Goal: Information Seeking & Learning: Learn about a topic

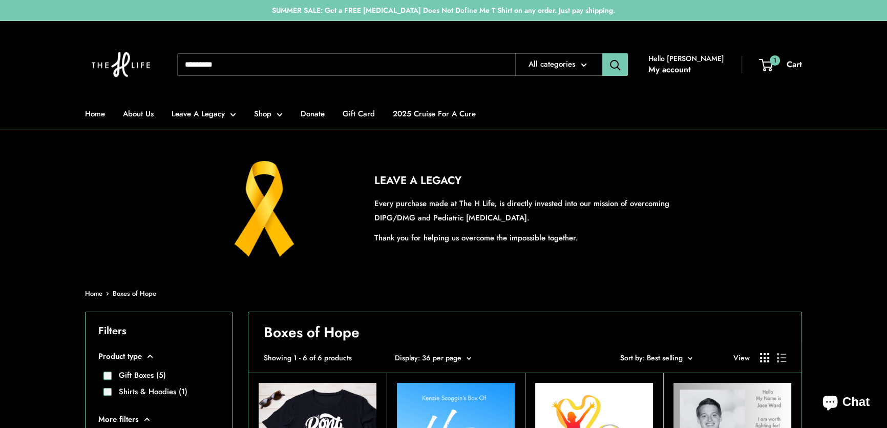
click at [232, 70] on input "Search..." at bounding box center [346, 64] width 338 height 23
type input "******"
click at [602, 53] on button "Search" at bounding box center [615, 64] width 26 height 23
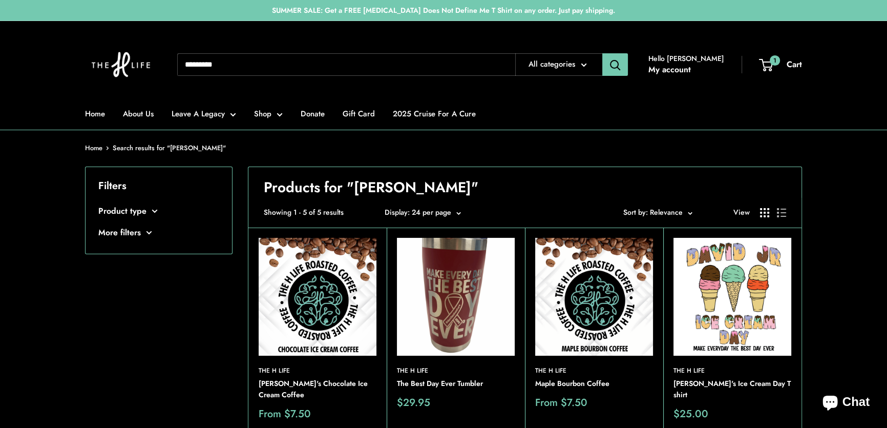
click at [0, 0] on img at bounding box center [0, 0] width 0 height 0
click at [328, 238] on img at bounding box center [318, 297] width 118 height 118
click at [198, 254] on div "Filters Product type Flavored Coffee (1) Gift Boxes (1)" at bounding box center [159, 417] width 148 height 502
click at [735, 238] on img at bounding box center [732, 297] width 118 height 118
click at [202, 263] on div "Filters Product type Flavored Coffee (1) Gift Boxes (1)" at bounding box center [159, 417] width 148 height 502
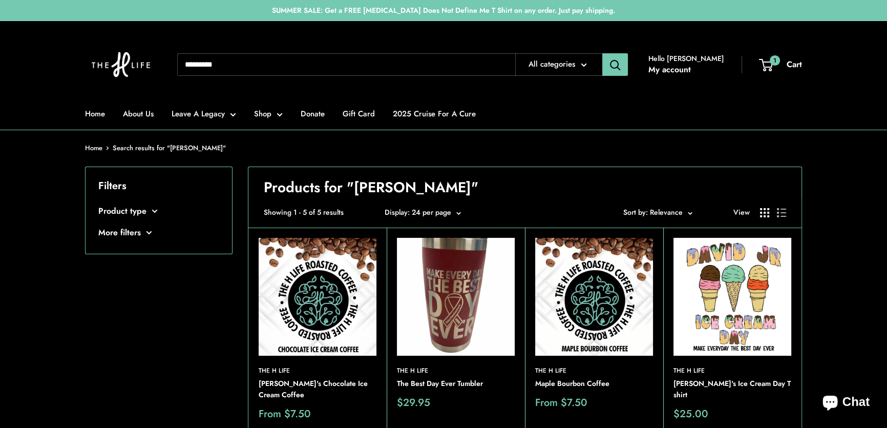
click at [0, 0] on img at bounding box center [0, 0] width 0 height 0
click at [276, 53] on input "Search..." at bounding box center [346, 64] width 338 height 23
type input "**********"
click at [602, 53] on button "Search" at bounding box center [615, 64] width 26 height 23
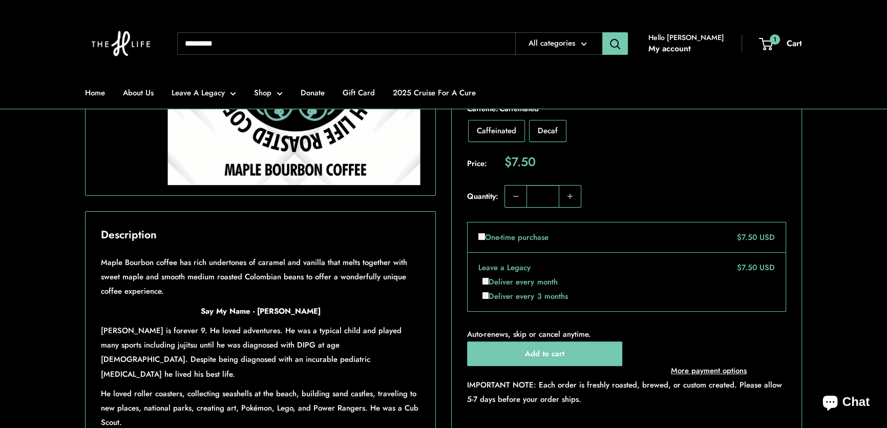
scroll to position [419, 0]
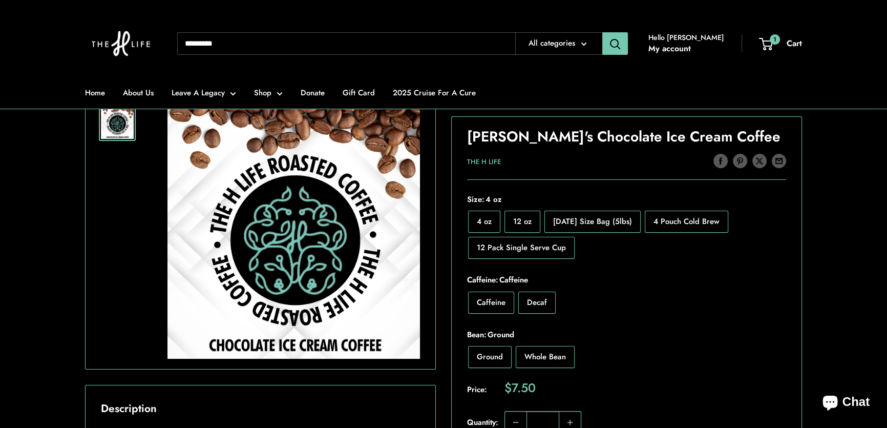
scroll to position [186, 0]
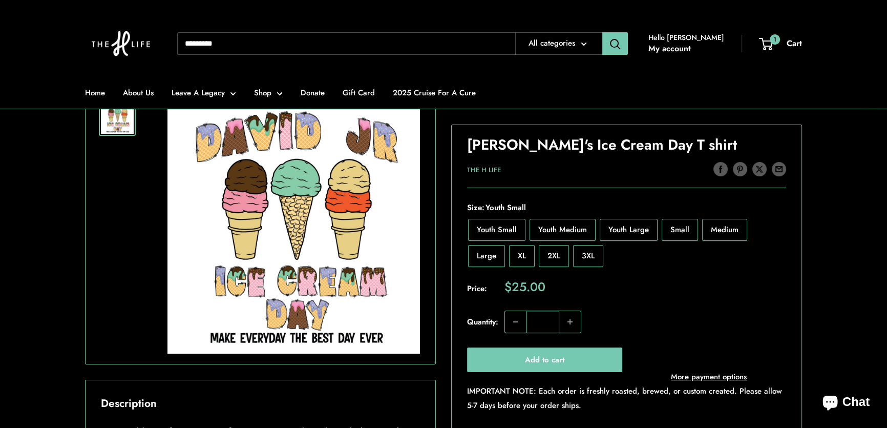
scroll to position [186, 0]
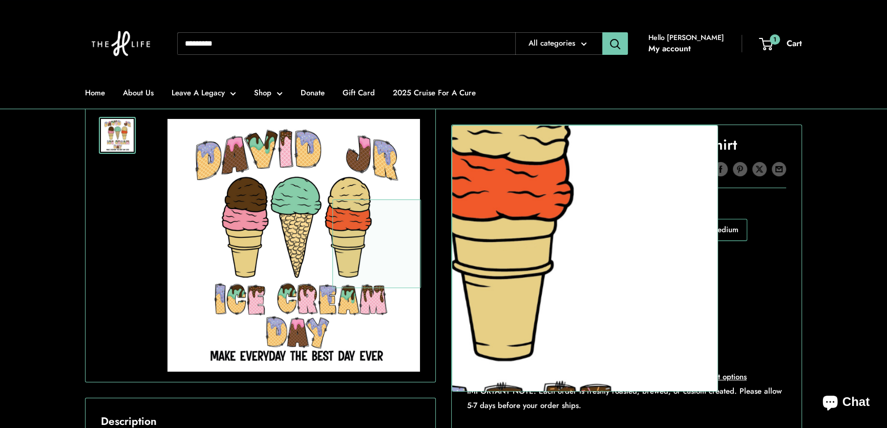
drag, startPoint x: 336, startPoint y: 258, endPoint x: 401, endPoint y: 243, distance: 65.8
click at [401, 243] on img at bounding box center [293, 245] width 252 height 252
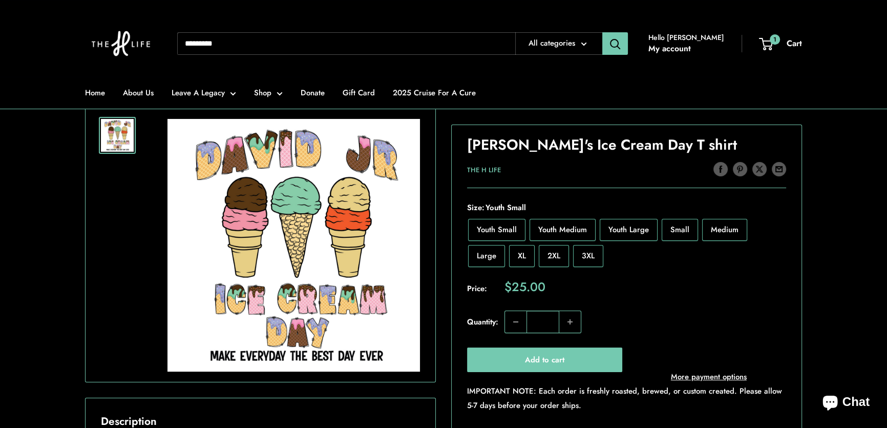
click at [20, 192] on section "Home All products David Jr's Ice Cream Day T shirt Roll over image to zoom in C…" at bounding box center [443, 431] width 887 height 705
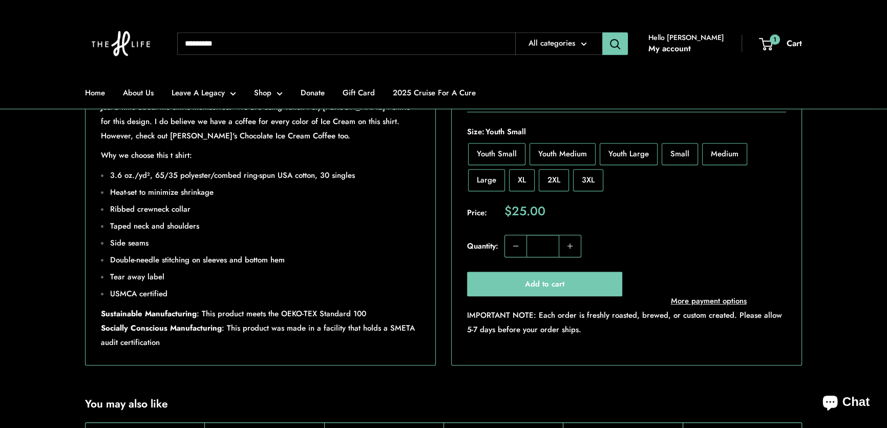
scroll to position [466, 0]
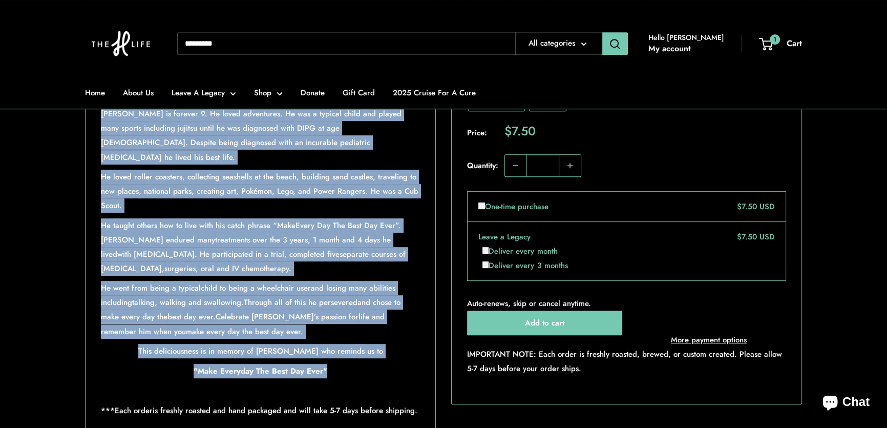
scroll to position [605, 0]
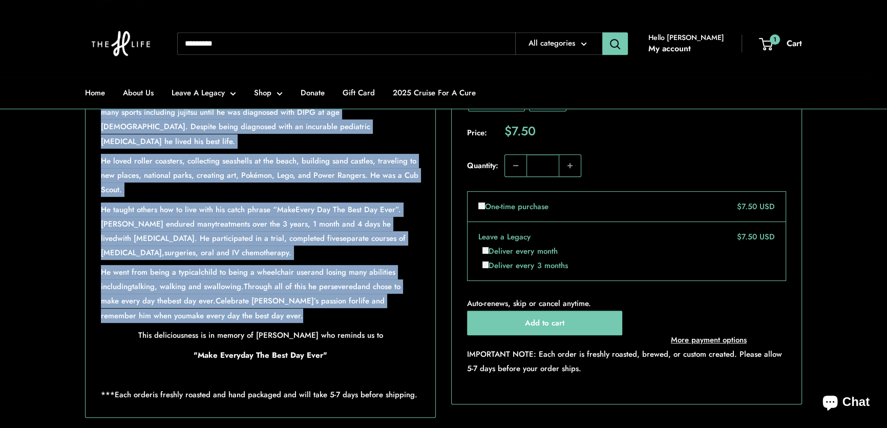
drag, startPoint x: 101, startPoint y: 173, endPoint x: 402, endPoint y: 328, distance: 337.9
click at [412, 331] on div "Maple Bourbon coffee has rich undertones of caramel and vanilla that melts toge…" at bounding box center [260, 212] width 319 height 379
copy div "Lorem Ip. do sitamet 8. Co adipi elitseddoe. Te inc u laboree dolor mag aliqua …"
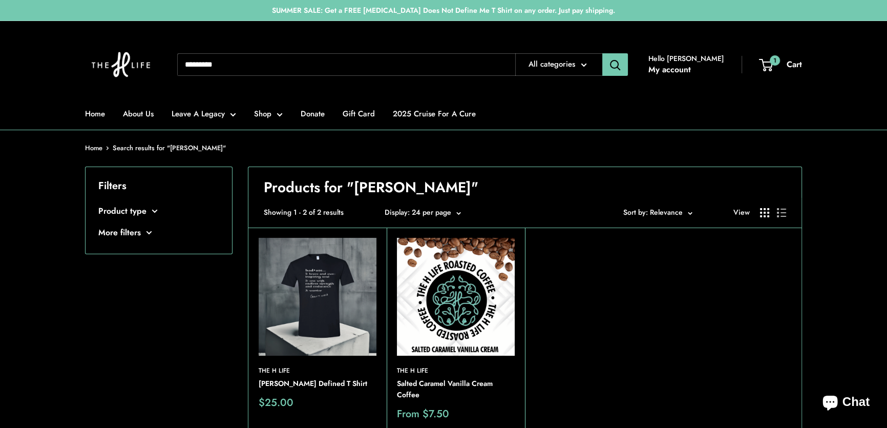
click at [200, 365] on div "Filters Product type Flavored Coffee (1) Shirts & Hoodies (1) More filters" at bounding box center [159, 314] width 148 height 297
click at [0, 0] on img at bounding box center [0, 0] width 0 height 0
click at [460, 318] on img at bounding box center [456, 297] width 118 height 118
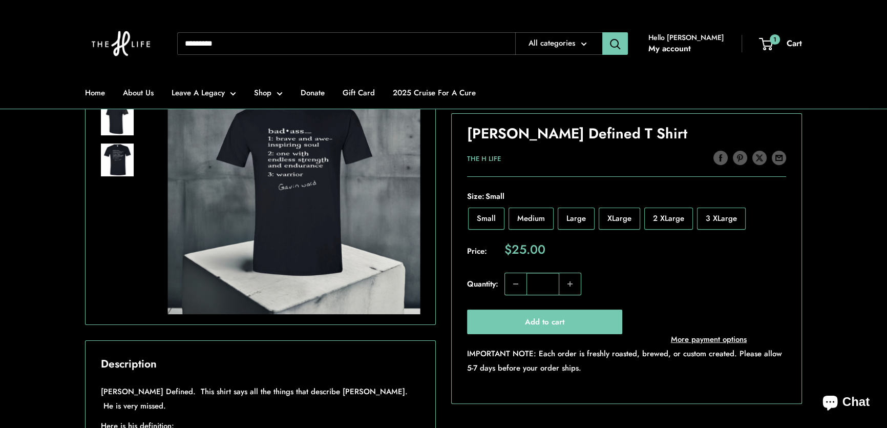
scroll to position [419, 0]
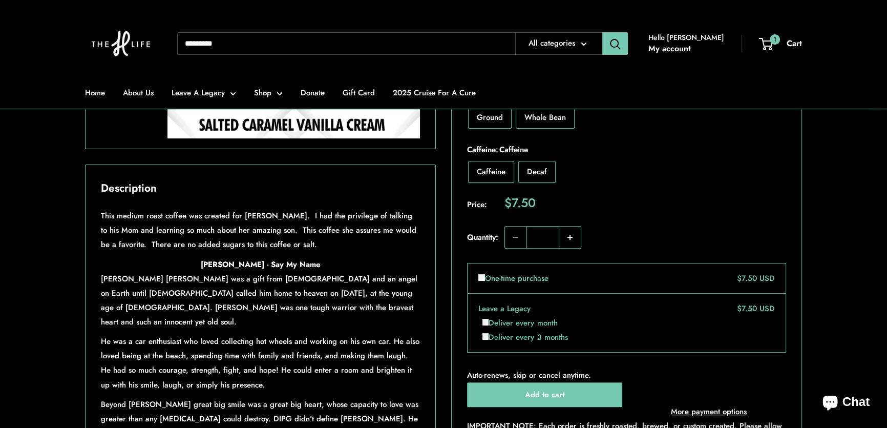
scroll to position [512, 0]
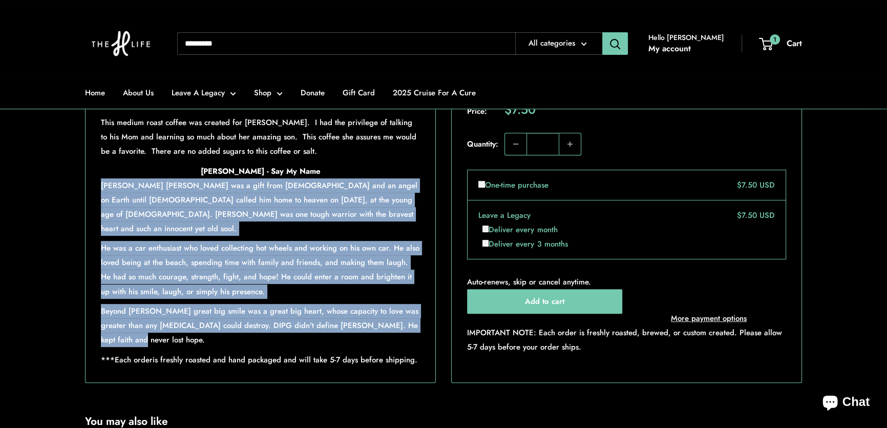
drag, startPoint x: 101, startPoint y: 215, endPoint x: 414, endPoint y: 333, distance: 334.5
click at [414, 333] on div "This medium roast coffee was created for Gavin Ward. I had the privilege of tal…" at bounding box center [260, 240] width 319 height 251
copy div "Gavin Michael Ward was a gift from God and an angel on Earth until God called h…"
click at [444, 242] on div "Roll over image to zoom in Click on image to zoom / Salted Caramel Vanilla Crea…" at bounding box center [443, 80] width 717 height 606
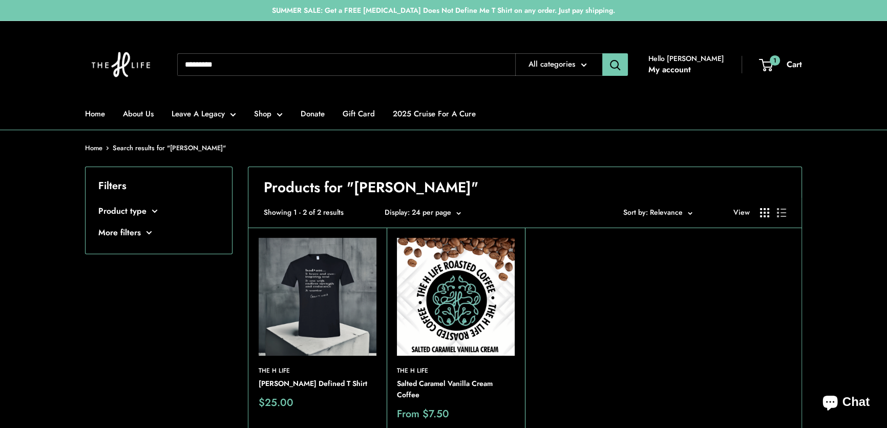
click at [0, 0] on img at bounding box center [0, 0] width 0 height 0
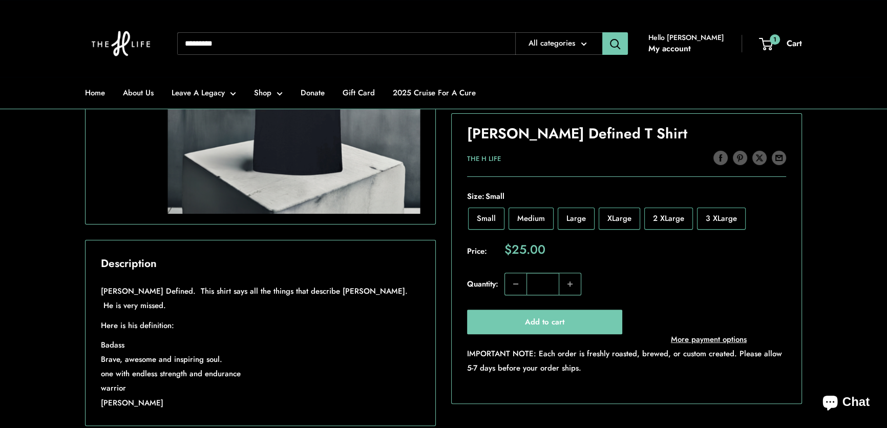
scroll to position [512, 0]
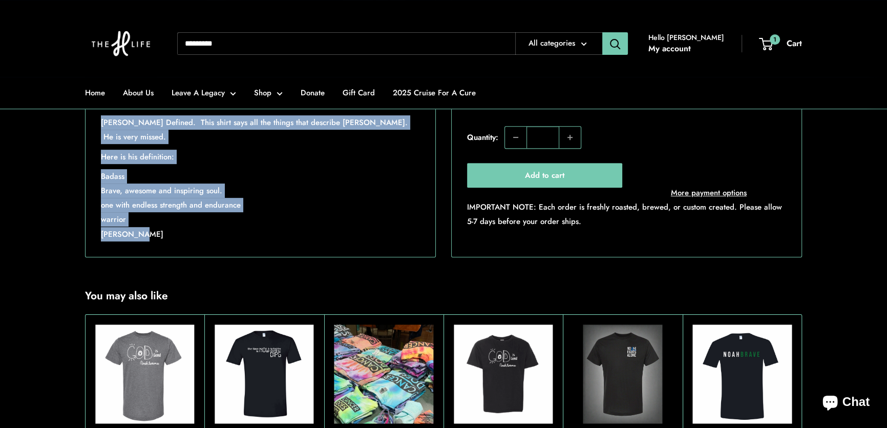
drag, startPoint x: 101, startPoint y: 152, endPoint x: 237, endPoint y: 265, distance: 177.1
click at [237, 241] on div "Gavin Ward Defined. This shirt says all the things that describe Gavin Ward. He…" at bounding box center [260, 177] width 319 height 125
copy div "Gavin Ward Defined. This shirt says all the things that describe Gavin Ward. He…"
click at [117, 41] on img at bounding box center [121, 43] width 72 height 67
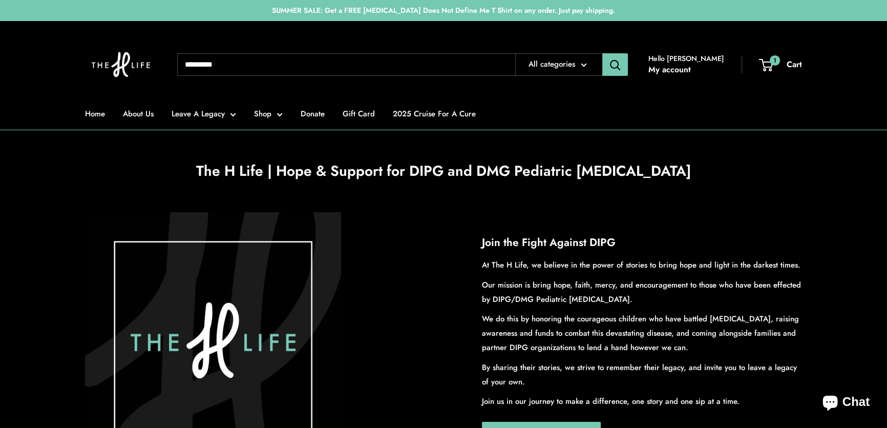
click at [225, 67] on input "Search..." at bounding box center [346, 64] width 338 height 23
type input "******"
click at [602, 53] on button "Search" at bounding box center [615, 64] width 26 height 23
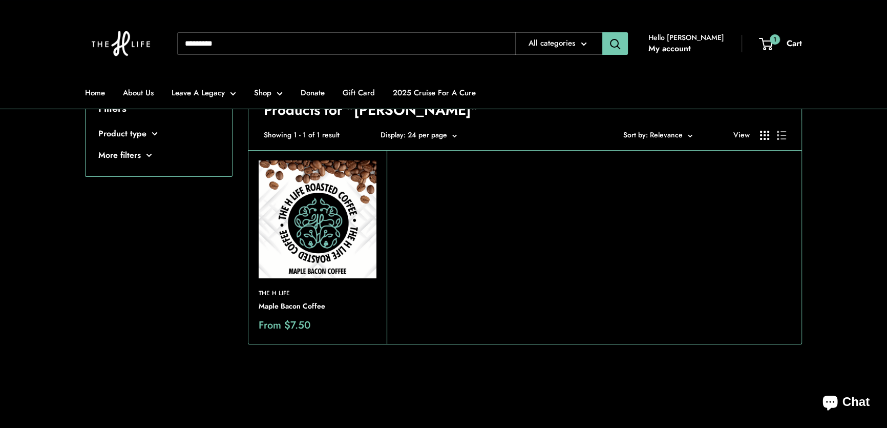
scroll to position [93, 0]
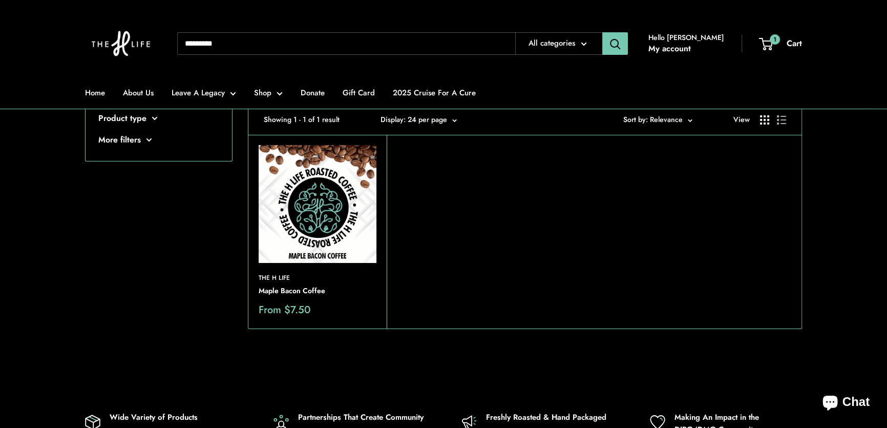
click at [0, 0] on img at bounding box center [0, 0] width 0 height 0
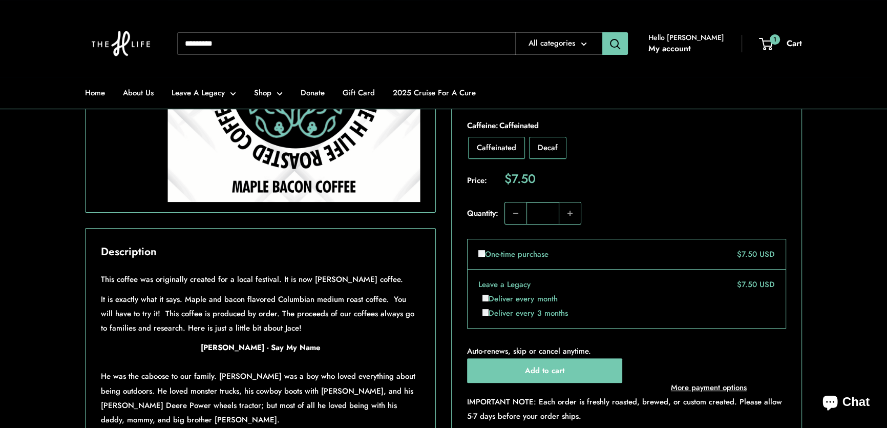
scroll to position [372, 0]
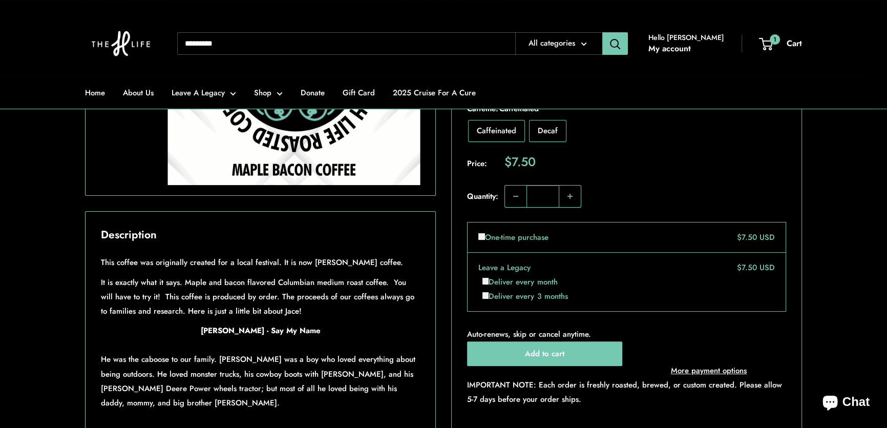
click at [239, 36] on input "Search..." at bounding box center [346, 43] width 338 height 23
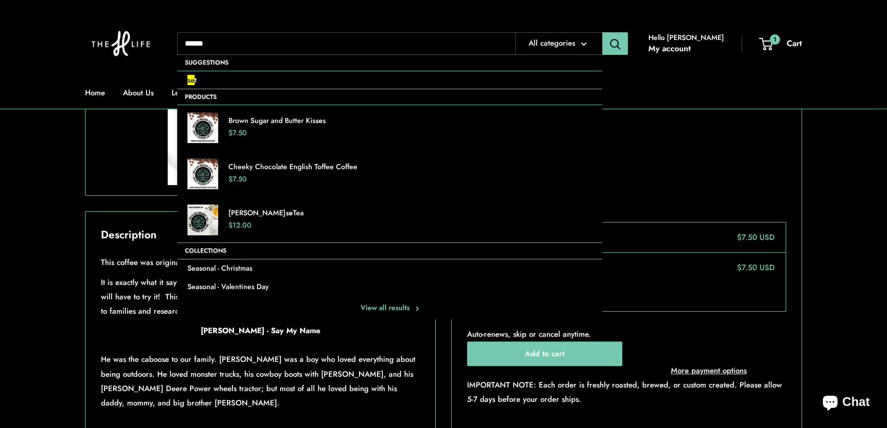
type input "******"
click at [602, 32] on button "Search" at bounding box center [615, 43] width 26 height 23
